Goal: Navigation & Orientation: Understand site structure

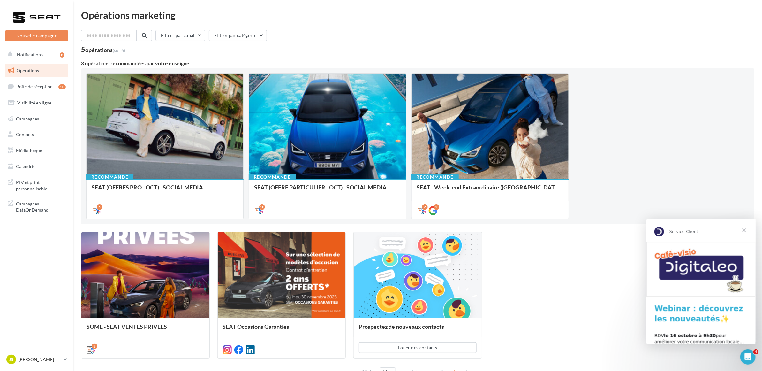
click at [745, 230] on span "Fermer" at bounding box center [744, 229] width 23 height 23
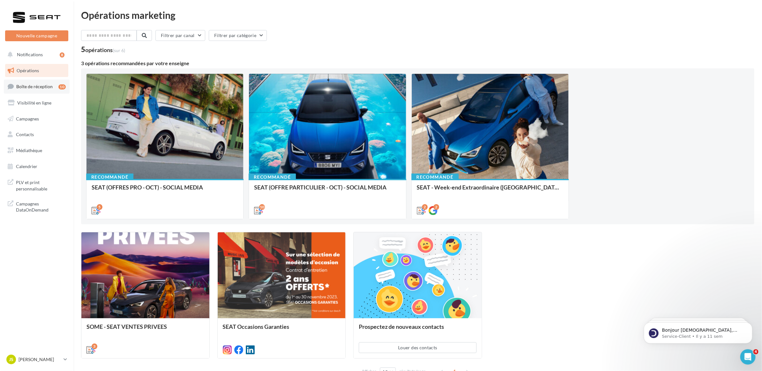
click at [34, 86] on span "Boîte de réception" at bounding box center [34, 86] width 36 height 5
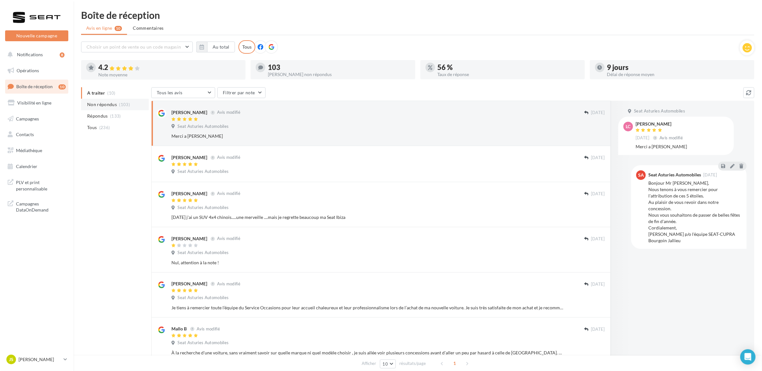
click at [104, 103] on span "Non répondus" at bounding box center [102, 104] width 30 height 6
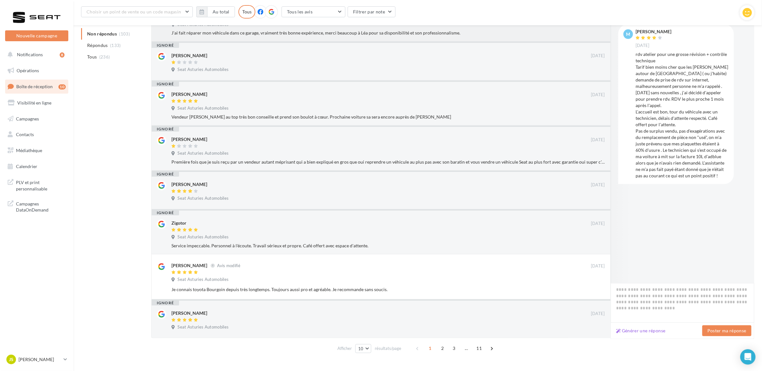
scroll to position [213, 0]
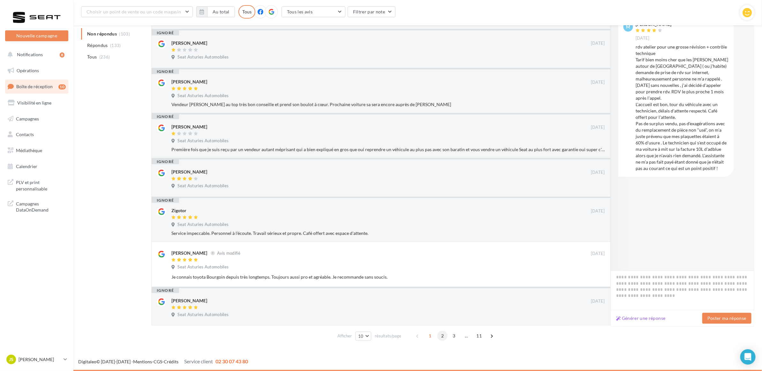
click at [441, 336] on span "2" at bounding box center [443, 336] width 10 height 10
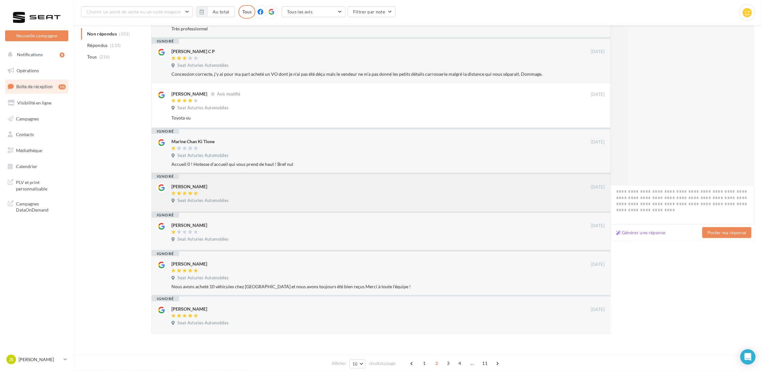
scroll to position [200, 0]
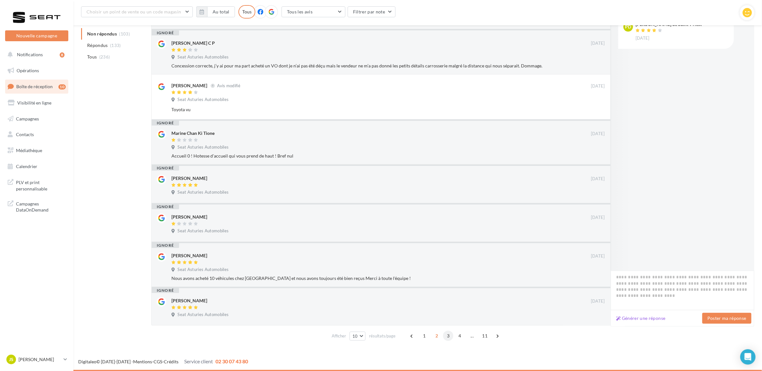
click at [448, 339] on span "3" at bounding box center [448, 336] width 10 height 10
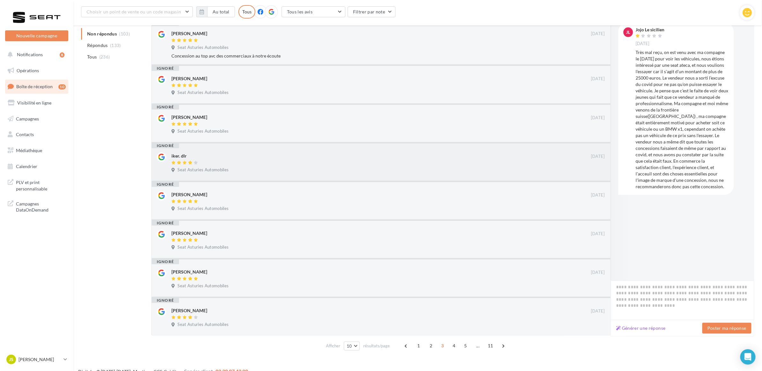
scroll to position [187, 0]
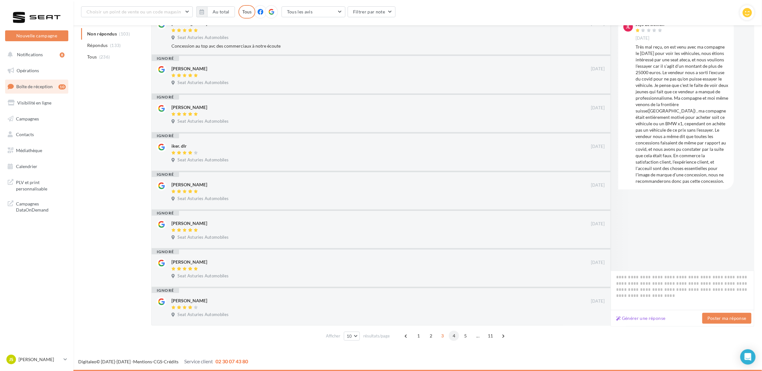
click at [453, 336] on span "4" at bounding box center [454, 336] width 10 height 10
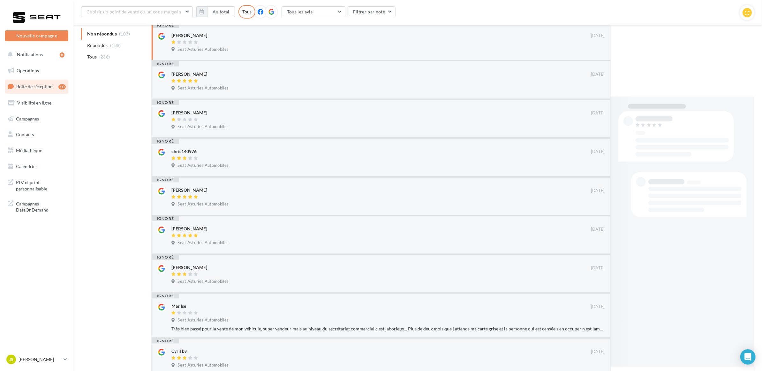
scroll to position [181, 0]
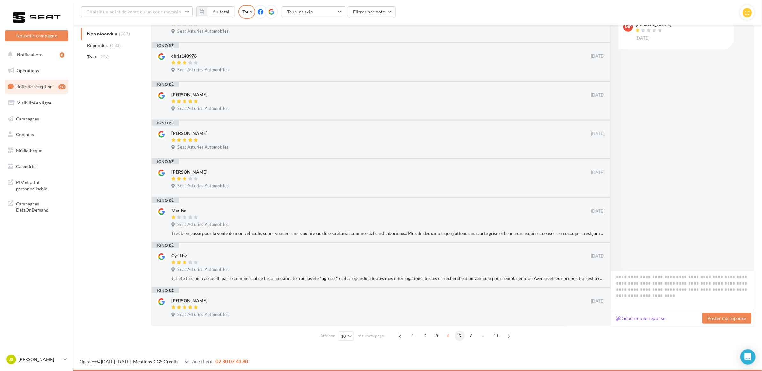
click at [463, 337] on span "5" at bounding box center [460, 336] width 10 height 10
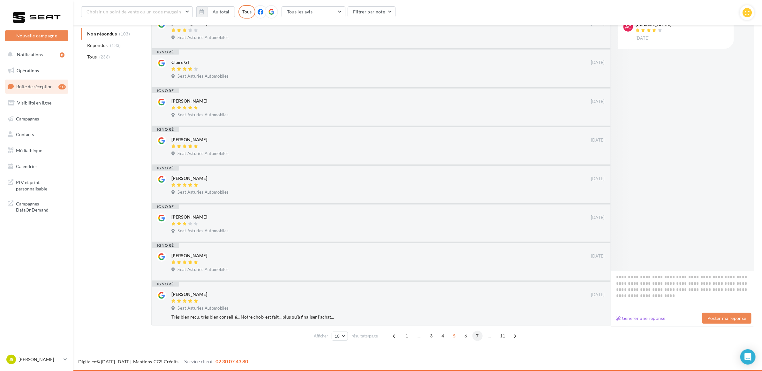
click at [478, 337] on span "7" at bounding box center [478, 336] width 10 height 10
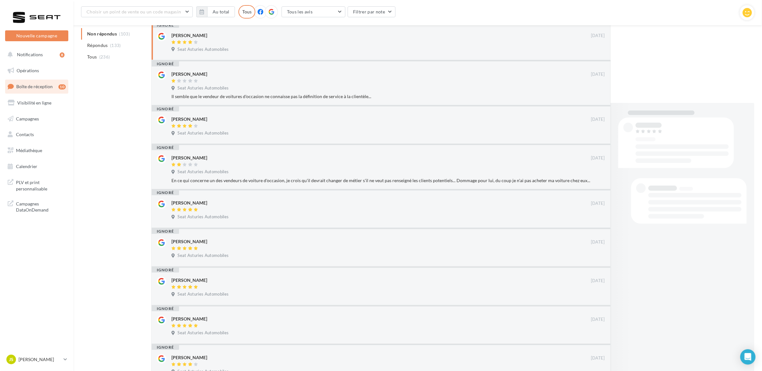
scroll to position [187, 0]
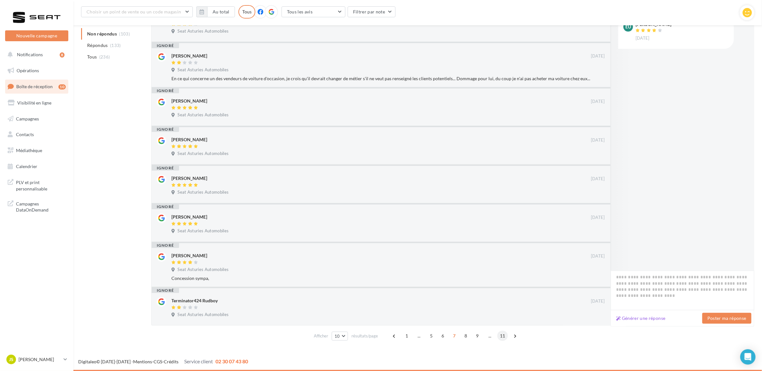
click at [502, 336] on span "11" at bounding box center [503, 336] width 11 height 10
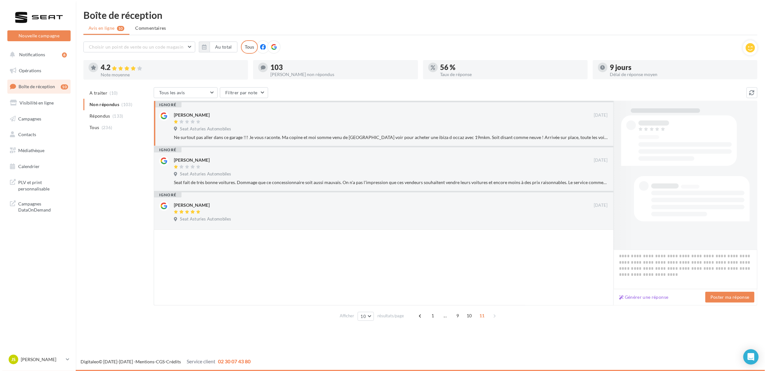
scroll to position [0, 0]
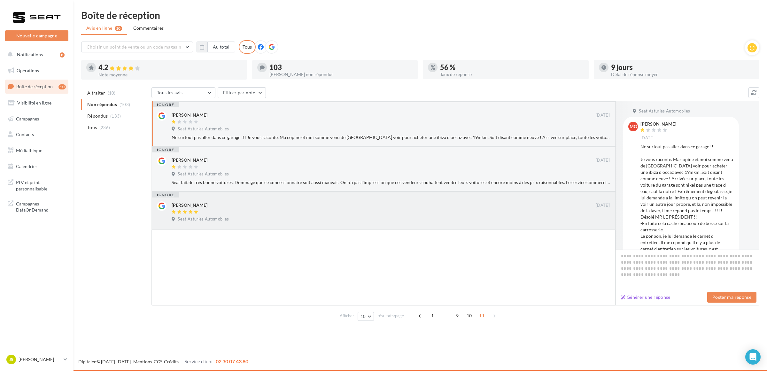
click at [166, 193] on div "ignoré" at bounding box center [165, 194] width 27 height 5
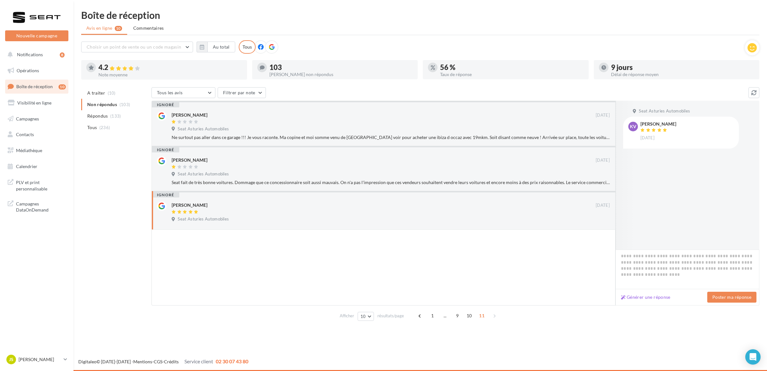
click at [166, 193] on div "ignoré" at bounding box center [165, 194] width 27 height 5
click at [26, 54] on span "Notifications" at bounding box center [30, 54] width 26 height 5
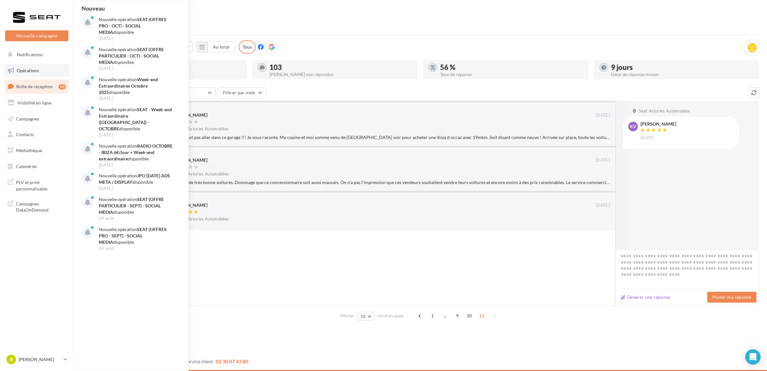
click at [39, 71] on span "Opérations" at bounding box center [28, 70] width 22 height 5
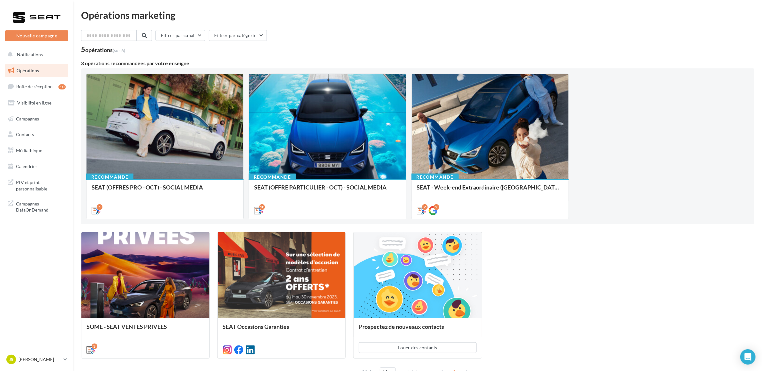
click at [44, 87] on span "Boîte de réception" at bounding box center [34, 86] width 36 height 5
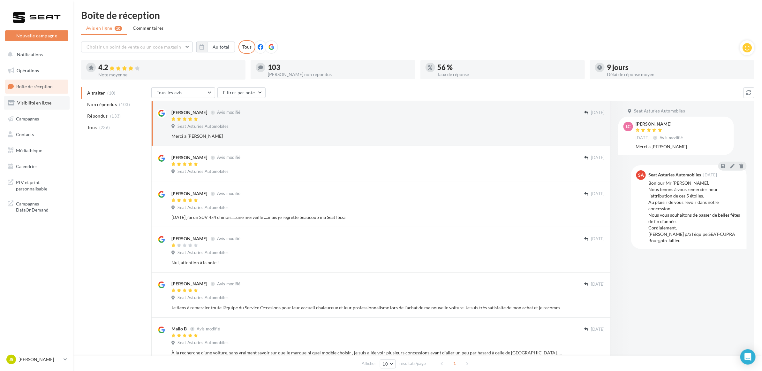
click at [27, 104] on span "Visibilité en ligne" at bounding box center [34, 102] width 34 height 5
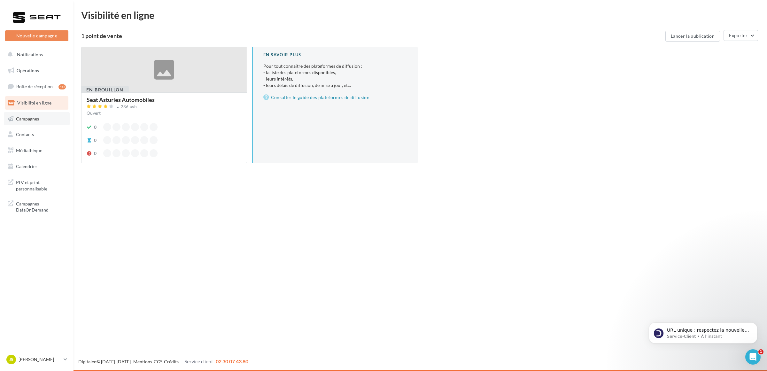
click at [29, 117] on span "Campagnes" at bounding box center [27, 118] width 23 height 5
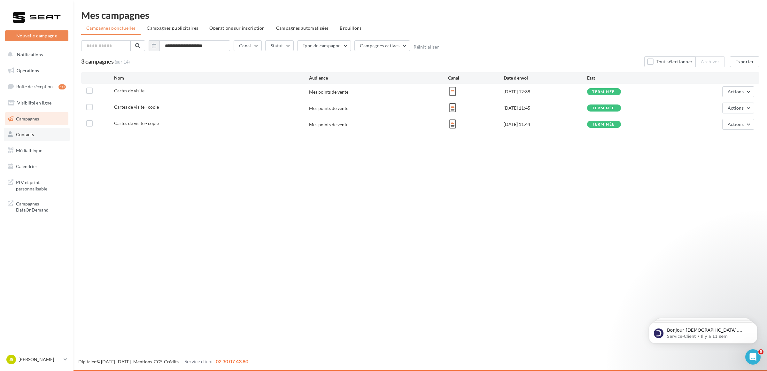
click at [19, 135] on span "Contacts" at bounding box center [25, 134] width 18 height 5
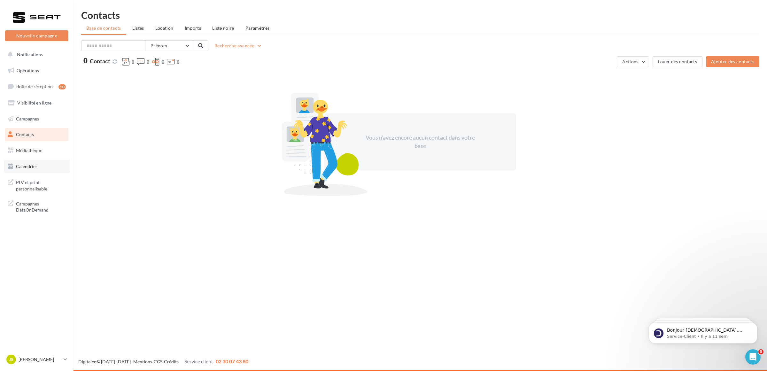
click at [30, 165] on span "Calendrier" at bounding box center [26, 166] width 21 height 5
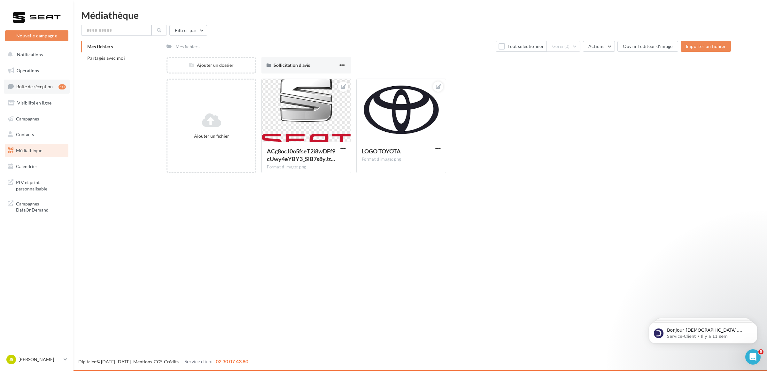
click at [31, 87] on span "Boîte de réception" at bounding box center [34, 86] width 36 height 5
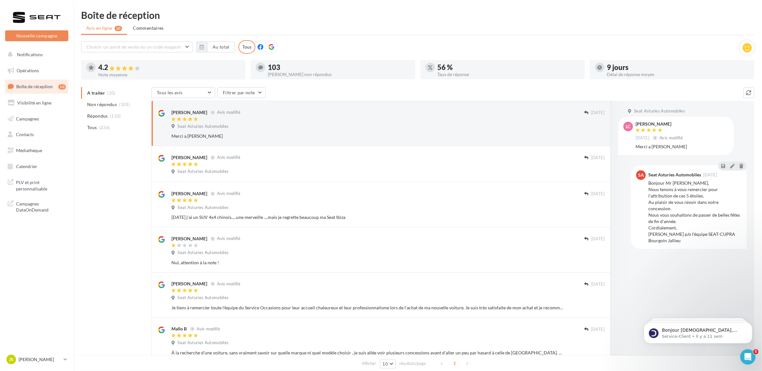
click at [269, 45] on icon at bounding box center [272, 47] width 6 height 6
click at [743, 353] on div "Ouvrir le Messenger Intercom" at bounding box center [747, 355] width 21 height 21
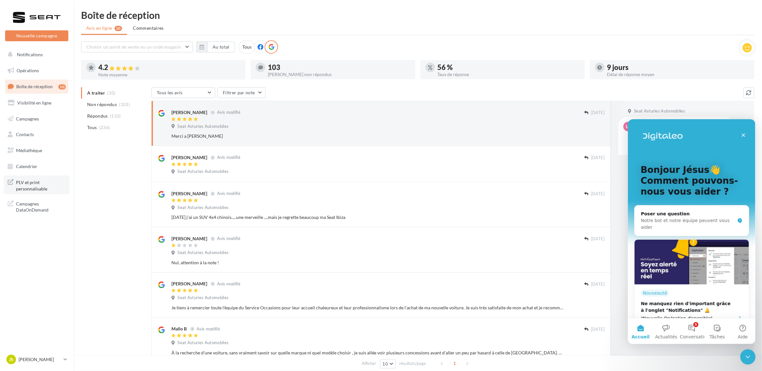
click at [34, 187] on span "PLV et print personnalisable" at bounding box center [41, 185] width 50 height 14
click at [65, 359] on icon at bounding box center [66, 358] width 4 height 5
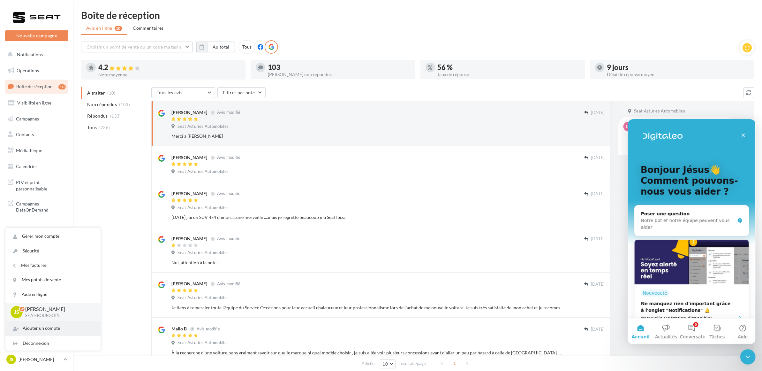
click at [54, 329] on div "Ajouter un compte" at bounding box center [52, 328] width 95 height 14
